Goal: Task Accomplishment & Management: Manage account settings

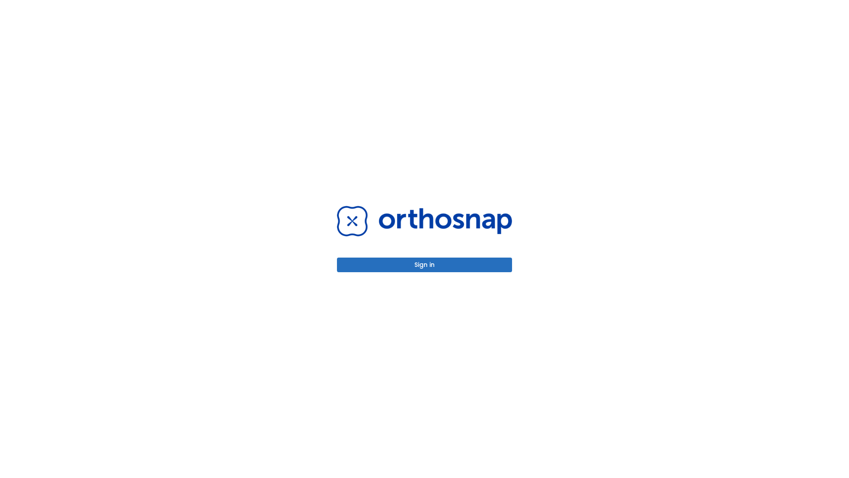
click at [424, 264] on button "Sign in" at bounding box center [424, 264] width 175 height 15
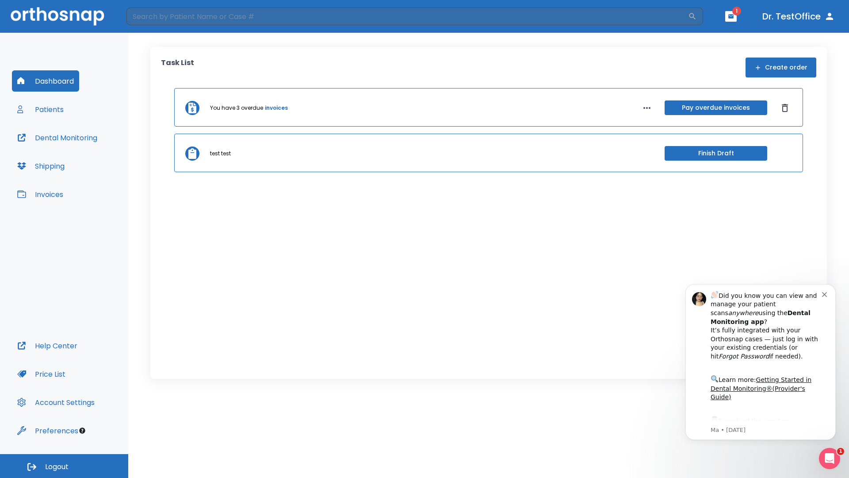
click at [64, 466] on span "Logout" at bounding box center [56, 467] width 23 height 10
